Goal: Book appointment/travel/reservation

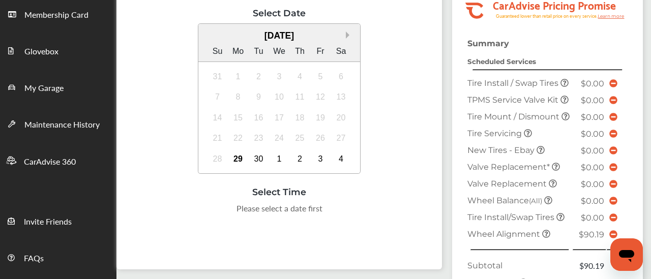
click at [347, 39] on button "Next Month" at bounding box center [349, 35] width 7 height 7
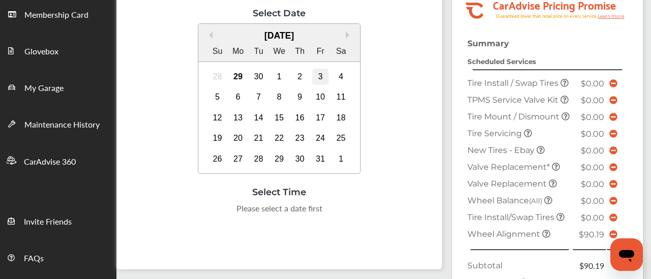
click at [319, 83] on div "3" at bounding box center [320, 77] width 16 height 16
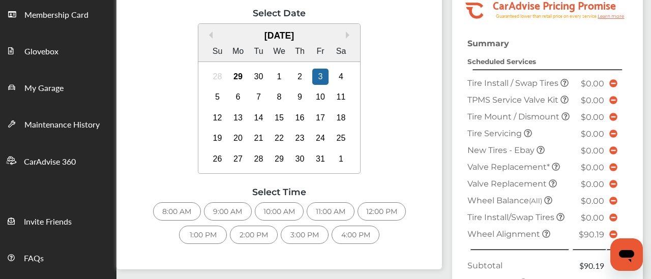
click at [174, 220] on div "8:00 AM" at bounding box center [177, 211] width 48 height 18
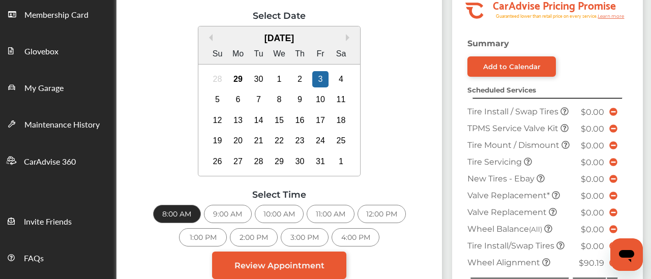
scroll to position [264, 0]
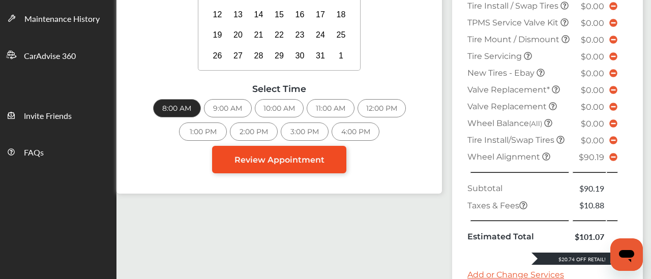
click at [291, 162] on link "Review Appointment" at bounding box center [279, 159] width 134 height 27
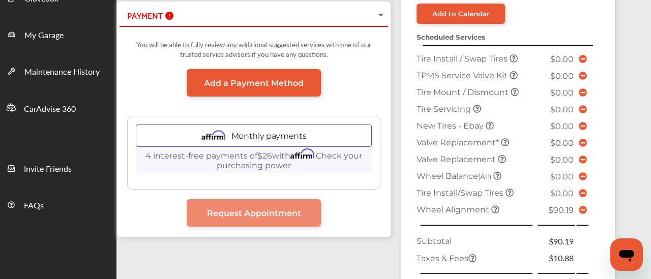
scroll to position [264, 0]
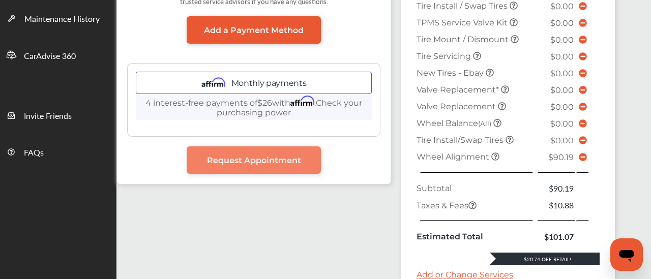
click at [250, 158] on span "Request Appointment" at bounding box center [254, 161] width 94 height 10
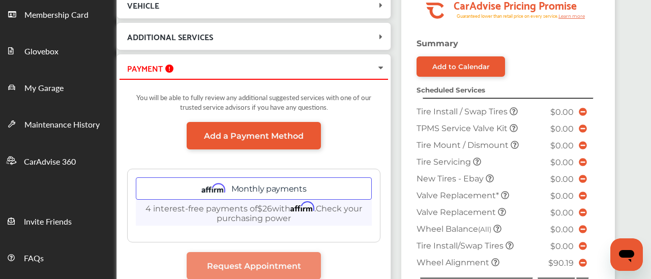
click at [377, 65] on icon at bounding box center [381, 68] width 8 height 10
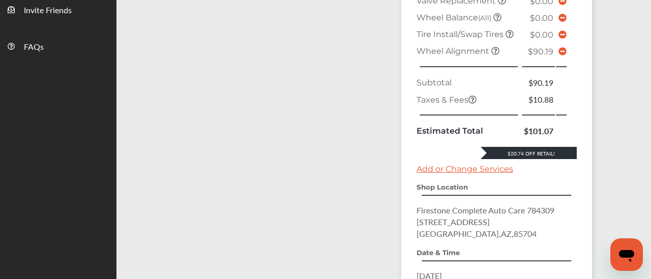
scroll to position [524, 0]
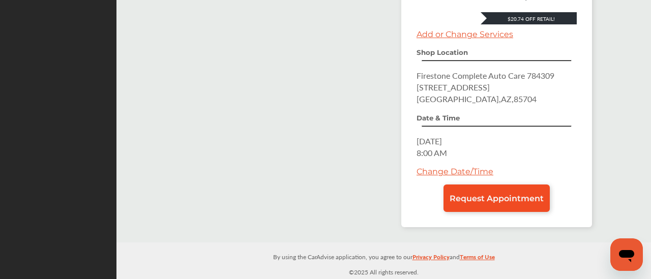
click at [484, 197] on span "Request Appointment" at bounding box center [497, 199] width 94 height 10
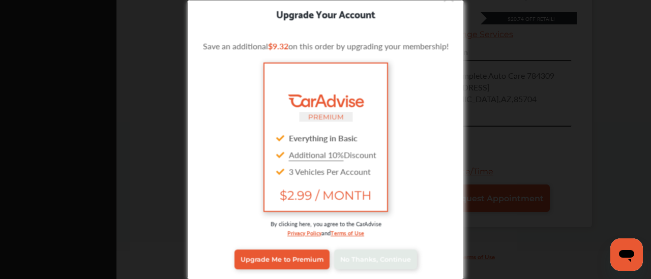
scroll to position [0, 0]
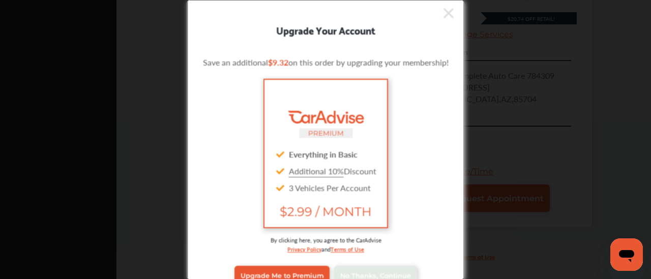
click at [450, 12] on icon at bounding box center [448, 13] width 10 height 16
